Goal: Transaction & Acquisition: Purchase product/service

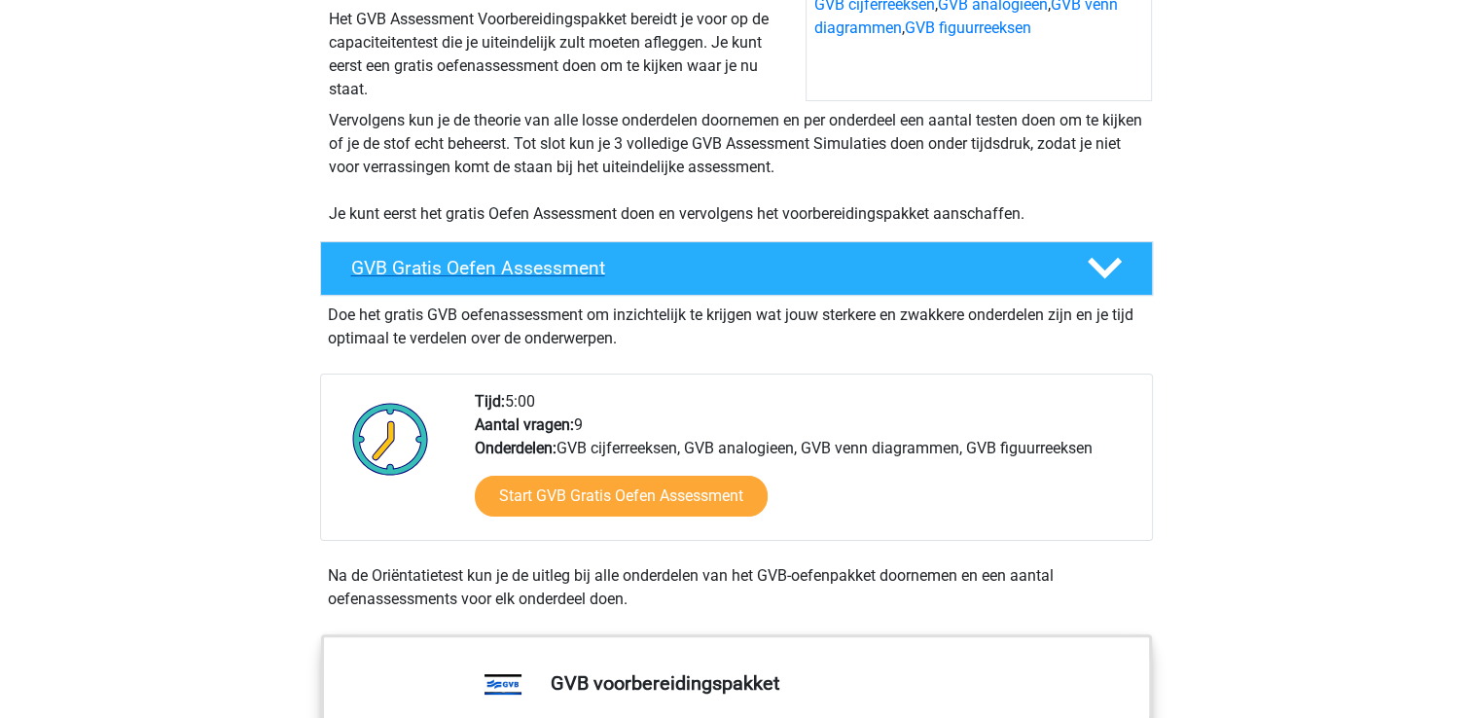
scroll to position [292, 0]
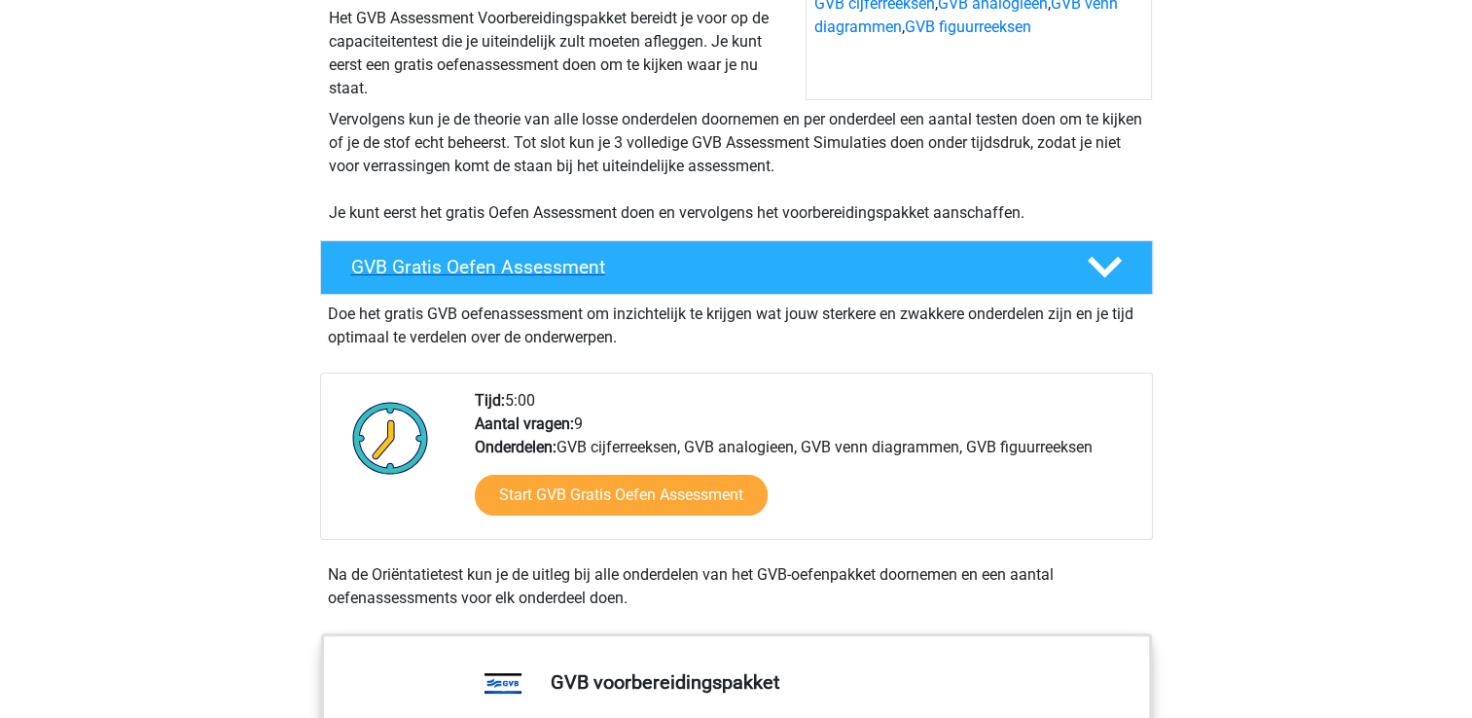
click at [669, 271] on h4 "GVB Gratis Oefen Assessment" at bounding box center [703, 267] width 704 height 22
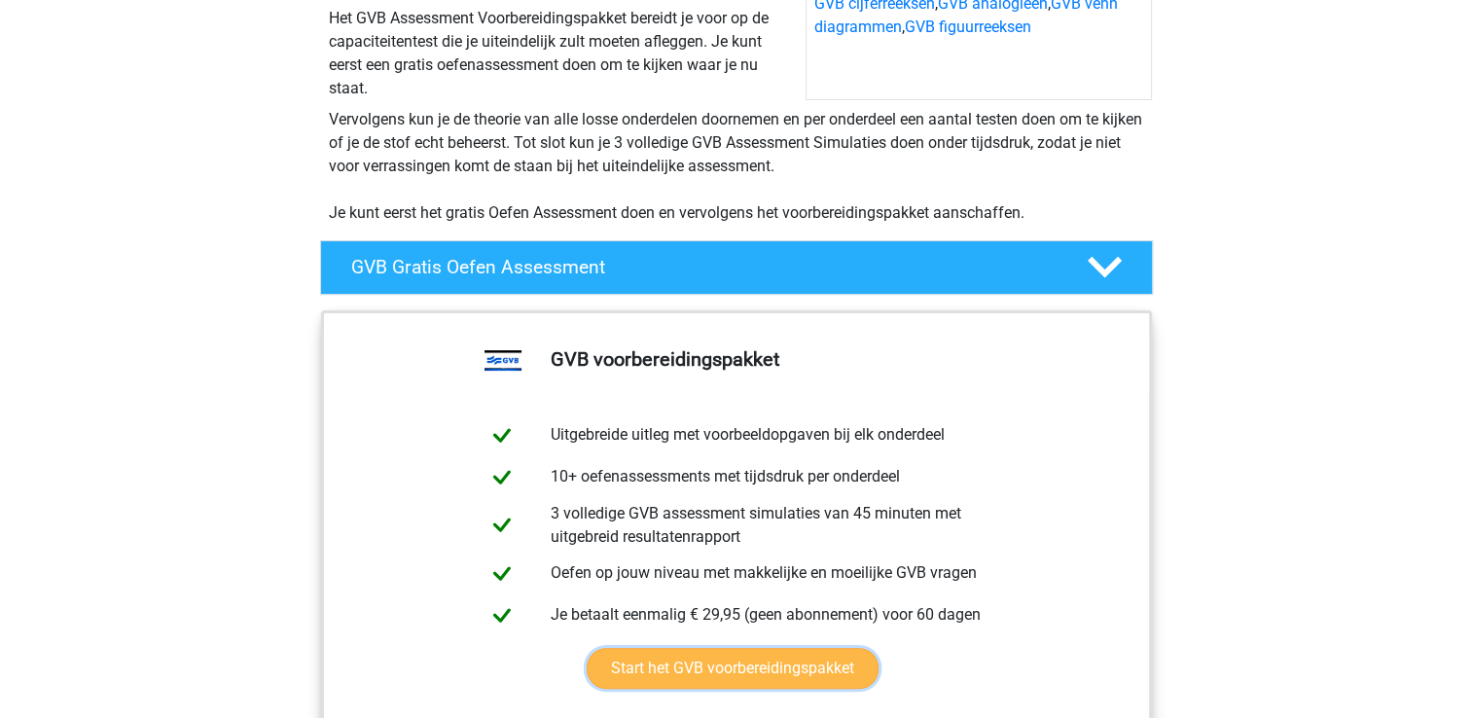
click at [656, 675] on link "Start het GVB voorbereidingspakket" at bounding box center [733, 668] width 292 height 41
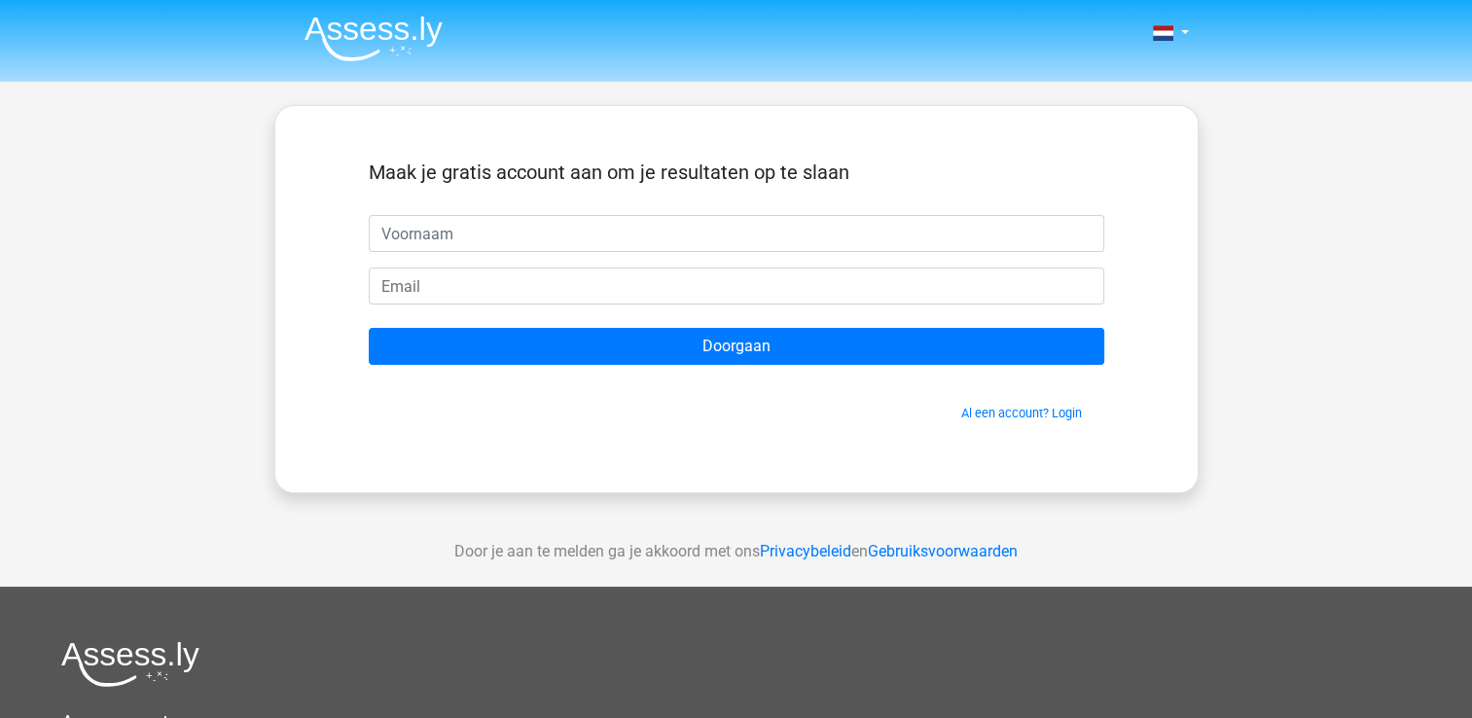
type input "a"
type input "Zas"
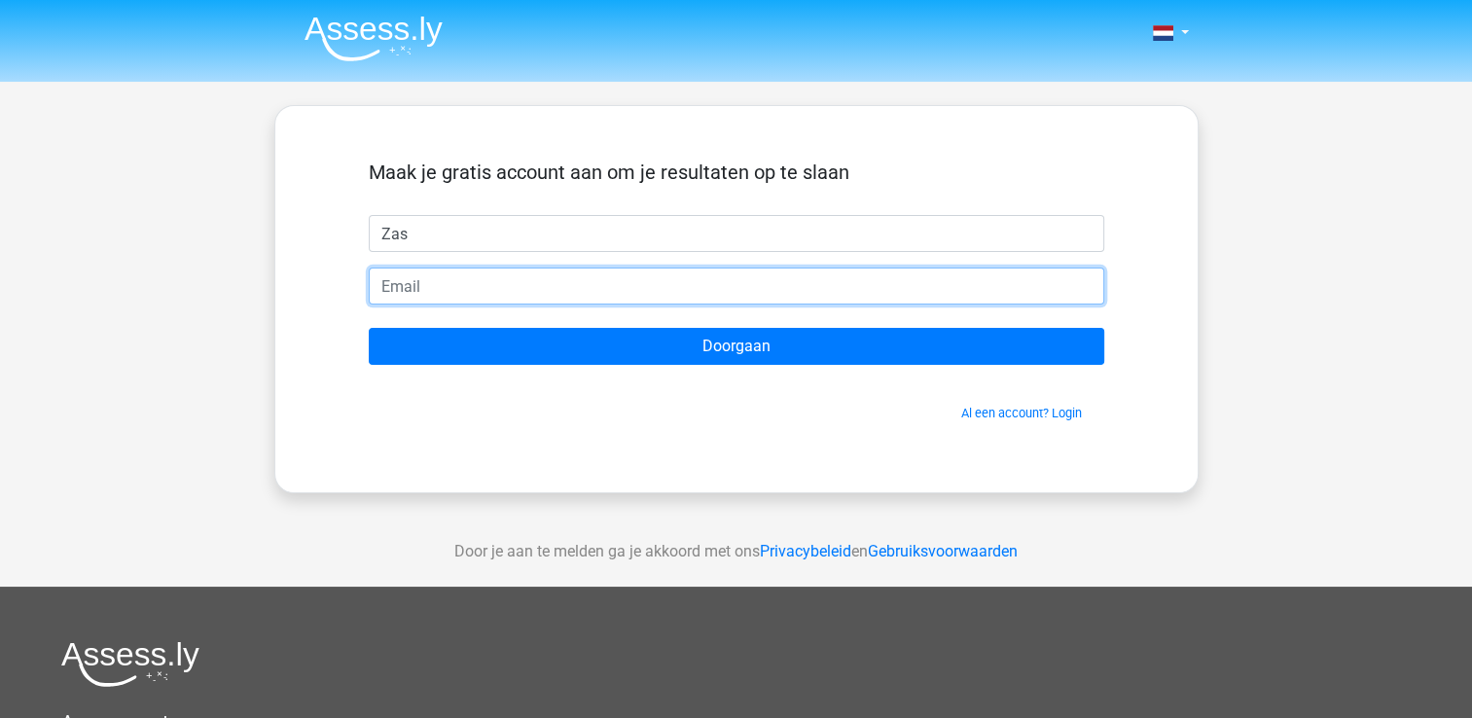
click at [529, 296] on input "email" at bounding box center [737, 286] width 736 height 37
type input "[EMAIL_ADDRESS][DOMAIN_NAME]"
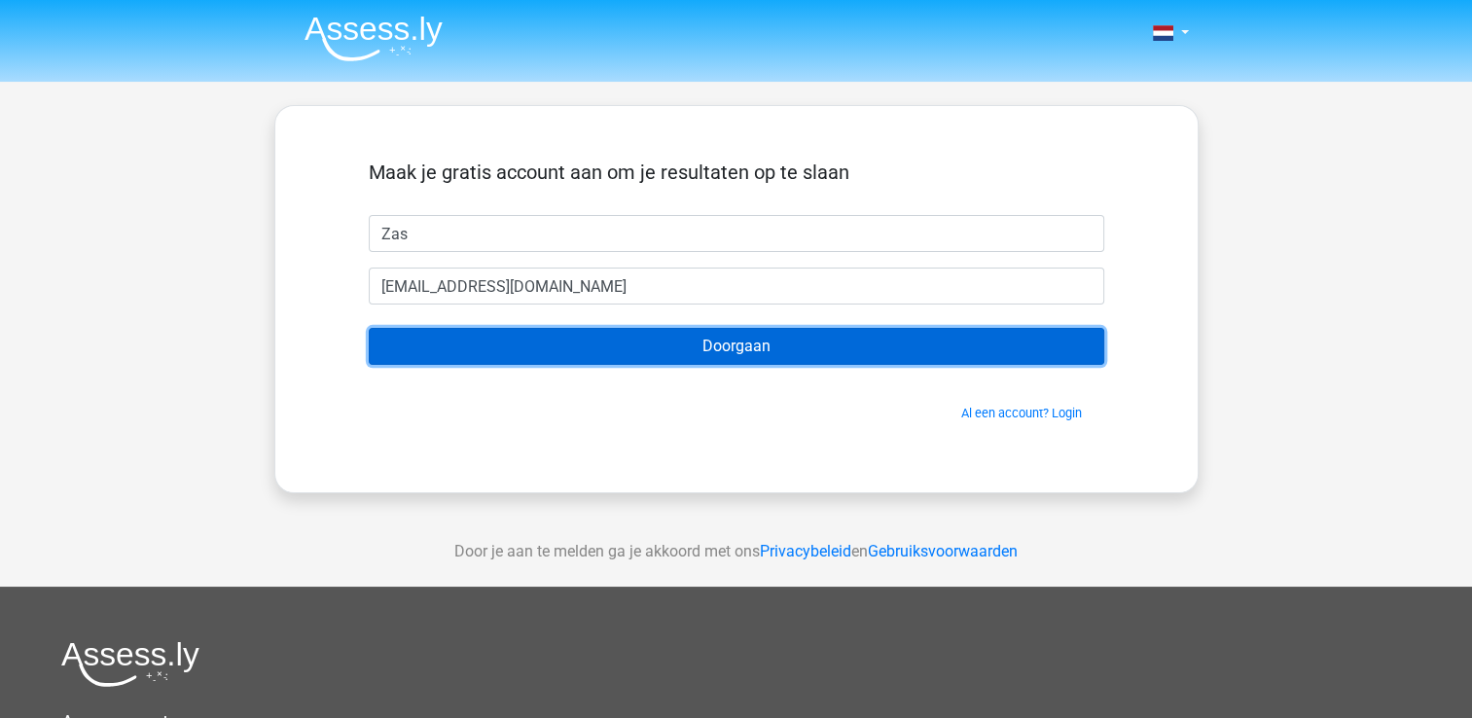
click at [764, 348] on input "Doorgaan" at bounding box center [737, 346] width 736 height 37
